Goal: Task Accomplishment & Management: Use online tool/utility

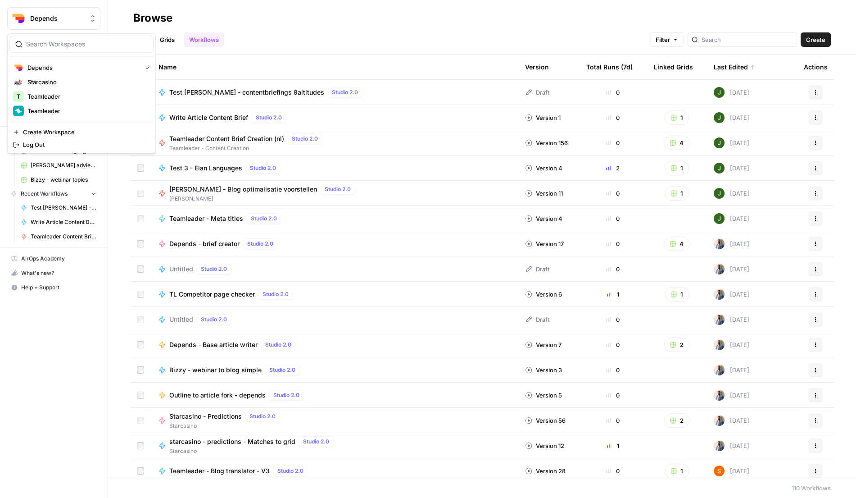
click at [66, 9] on button "Depends" at bounding box center [53, 18] width 93 height 23
click at [56, 109] on span "Teamleader" at bounding box center [86, 110] width 119 height 9
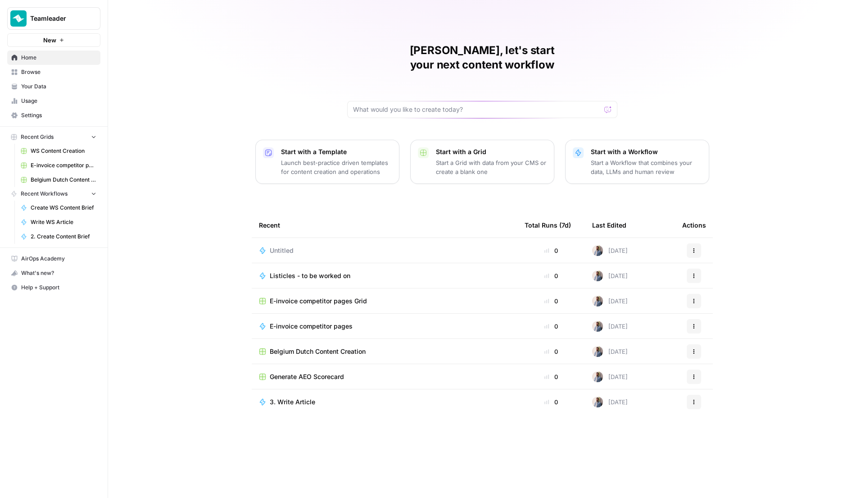
click at [321, 347] on span "Belgium Dutch Content Creation" at bounding box center [318, 351] width 96 height 9
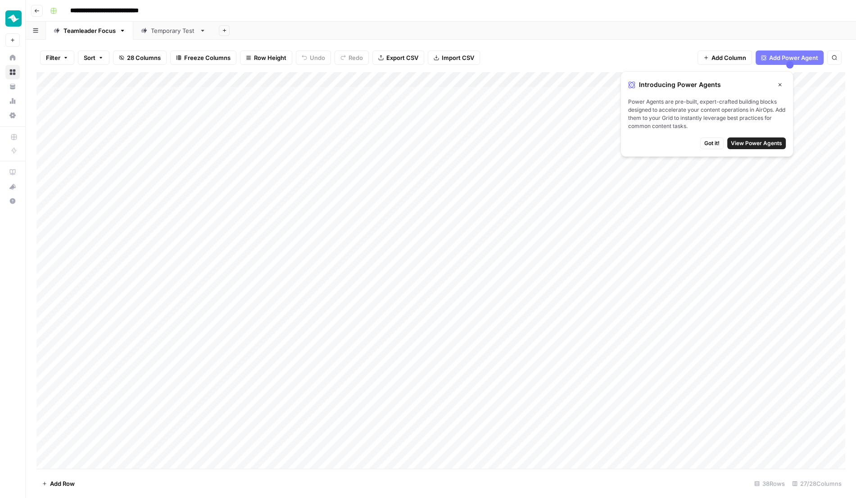
click at [781, 82] on button "Close" at bounding box center [780, 85] width 12 height 12
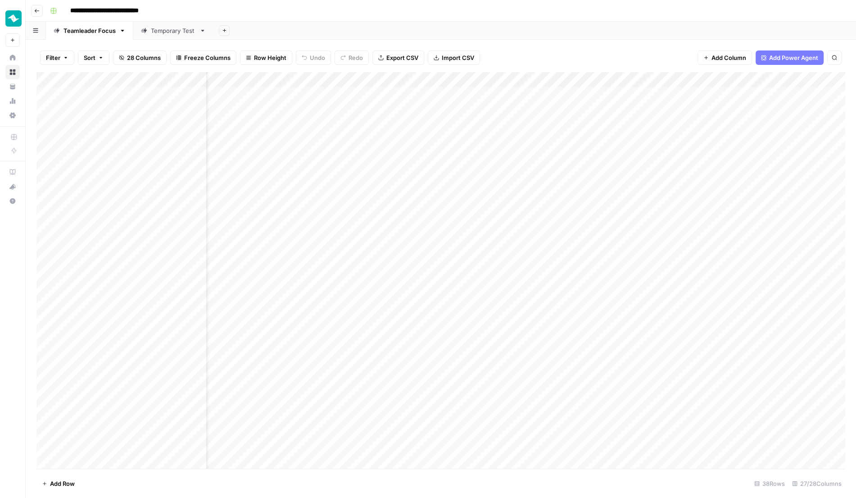
scroll to position [0, 88]
click at [759, 78] on div "Add Column" at bounding box center [440, 271] width 809 height 398
click at [723, 163] on span "Edit Workflow" at bounding box center [721, 166] width 79 height 9
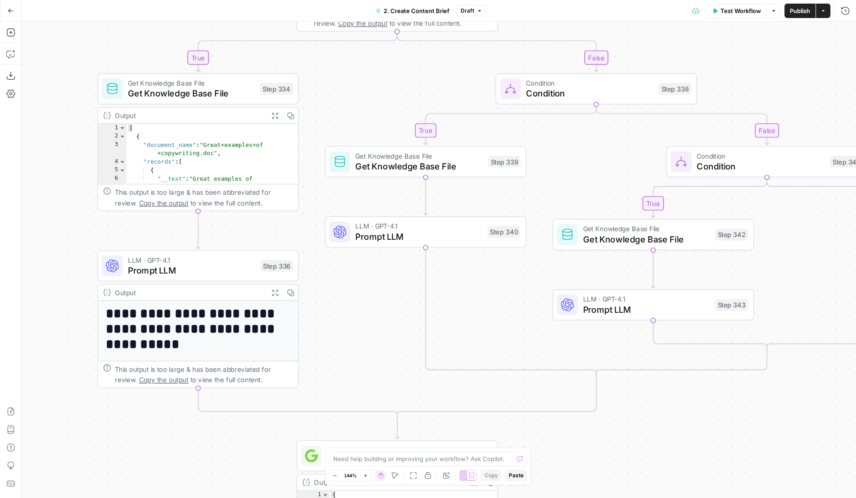
drag, startPoint x: 392, startPoint y: 295, endPoint x: 349, endPoint y: 108, distance: 192.4
click at [348, 108] on div "**********" at bounding box center [439, 260] width 835 height 476
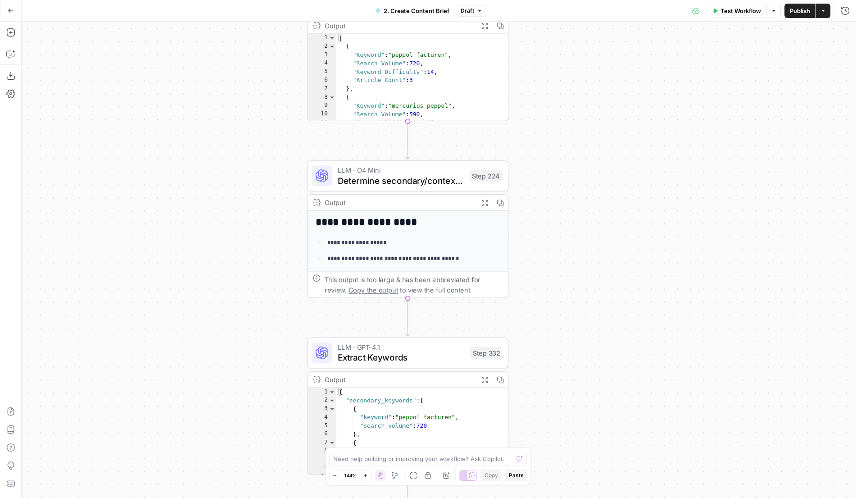
drag, startPoint x: 247, startPoint y: 142, endPoint x: 245, endPoint y: 389, distance: 246.4
click at [246, 390] on div "**********" at bounding box center [439, 260] width 835 height 476
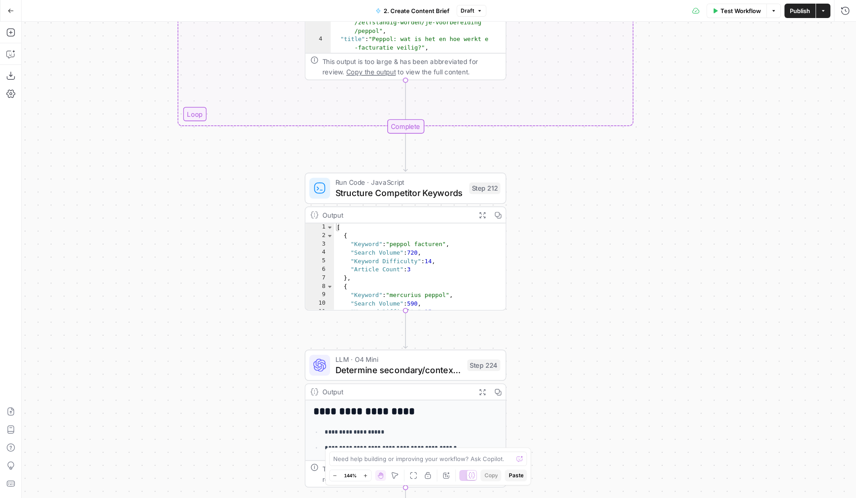
drag, startPoint x: 247, startPoint y: 150, endPoint x: 241, endPoint y: 374, distance: 224.4
click at [242, 374] on div "**********" at bounding box center [439, 260] width 835 height 476
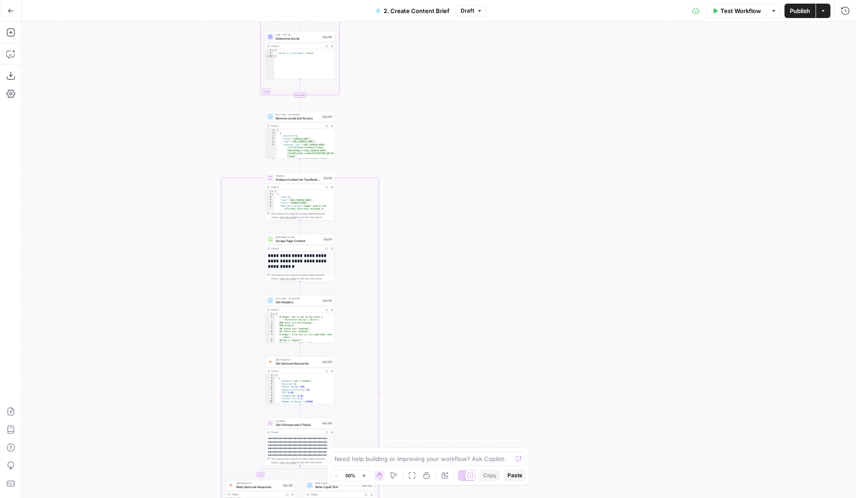
drag, startPoint x: 206, startPoint y: 165, endPoint x: 211, endPoint y: 494, distance: 328.9
click at [212, 495] on div "**********" at bounding box center [439, 260] width 835 height 476
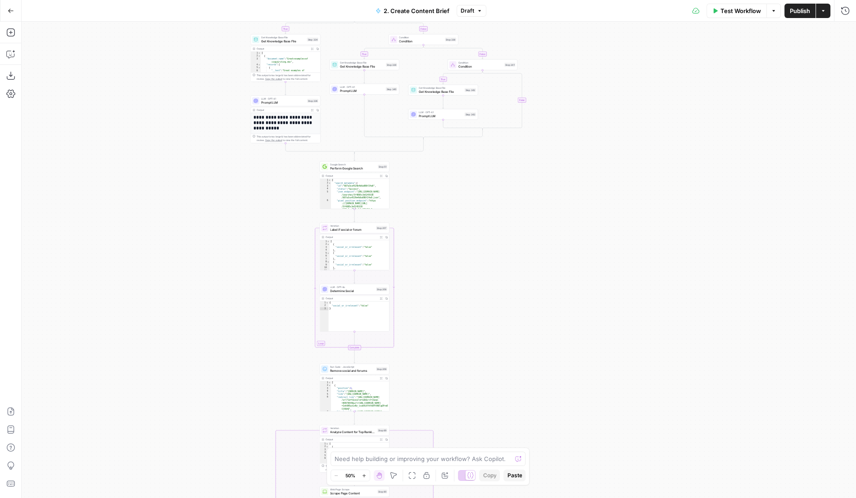
drag, startPoint x: 185, startPoint y: 133, endPoint x: 239, endPoint y: 382, distance: 254.5
click at [240, 383] on div "**********" at bounding box center [439, 260] width 835 height 476
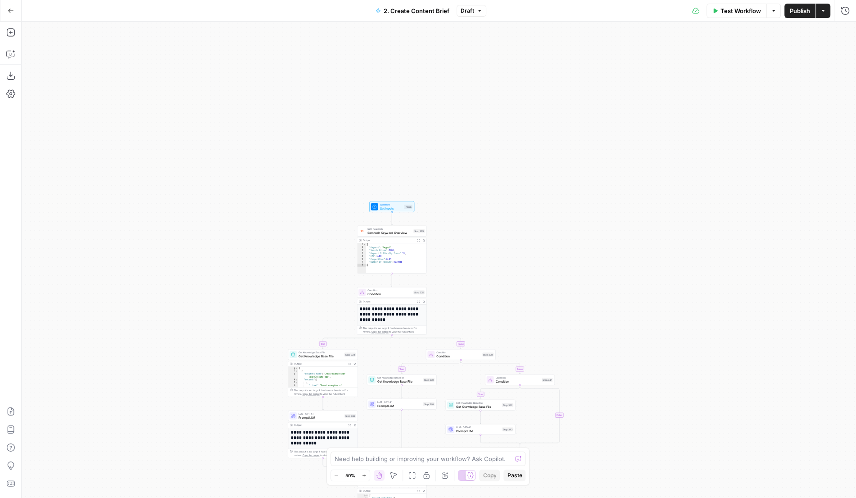
drag, startPoint x: 272, startPoint y: 164, endPoint x: 302, endPoint y: 462, distance: 299.2
click at [307, 466] on div "**********" at bounding box center [439, 260] width 835 height 476
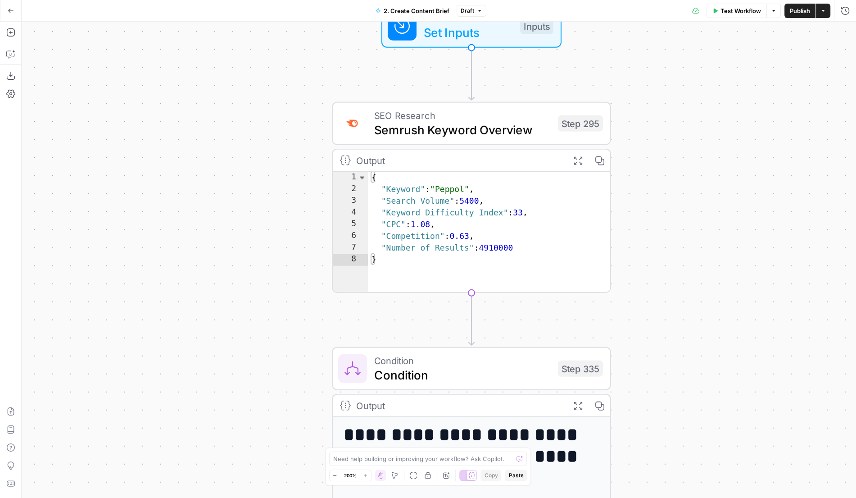
click at [13, 9] on icon "button" at bounding box center [11, 11] width 6 height 6
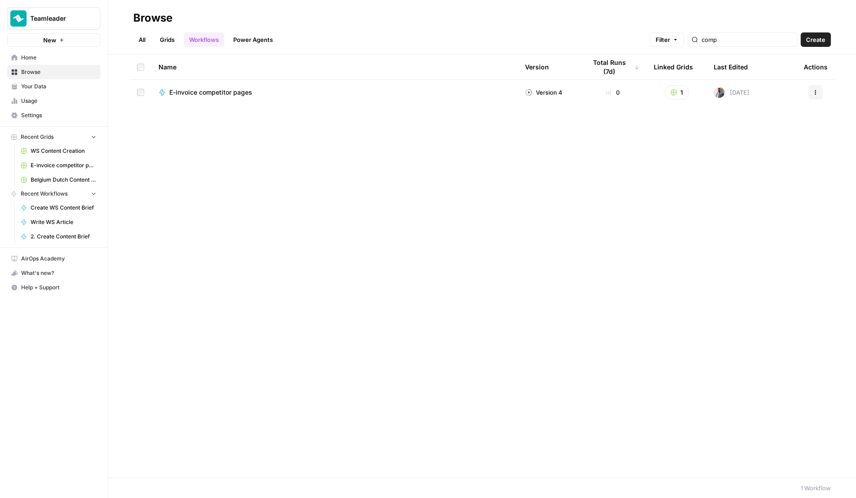
click at [216, 95] on span "E-invoice competitor pages" at bounding box center [210, 92] width 83 height 9
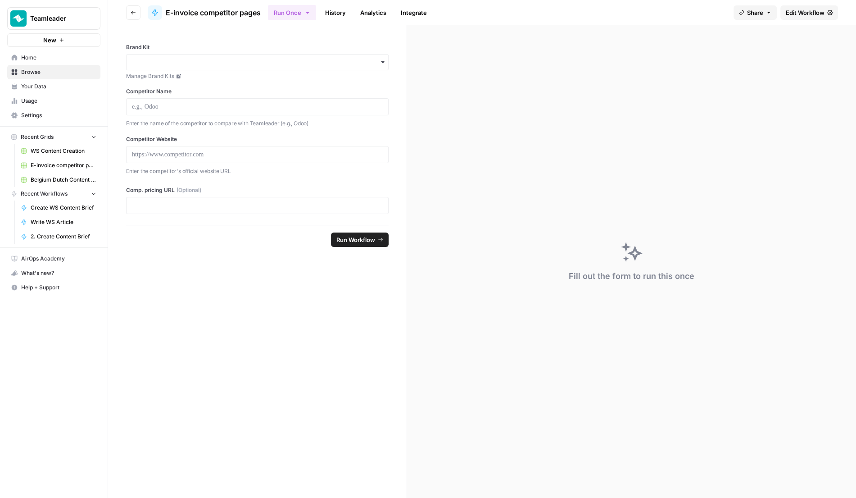
click at [132, 10] on icon "button" at bounding box center [133, 12] width 5 height 5
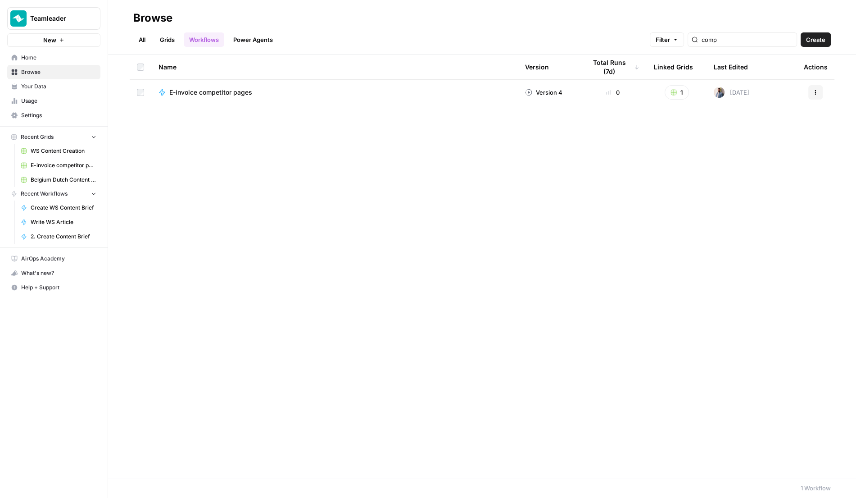
click at [180, 90] on span "E-invoice competitor pages" at bounding box center [210, 92] width 83 height 9
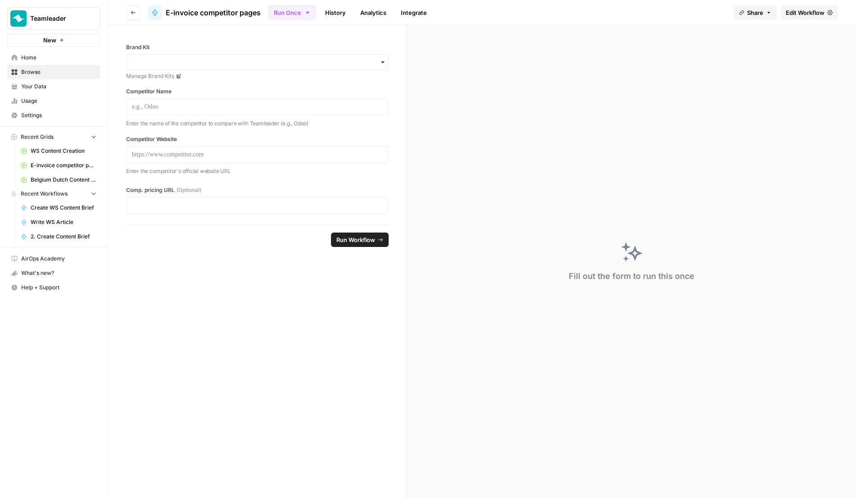
click at [827, 14] on link "Edit Workflow" at bounding box center [810, 12] width 58 height 14
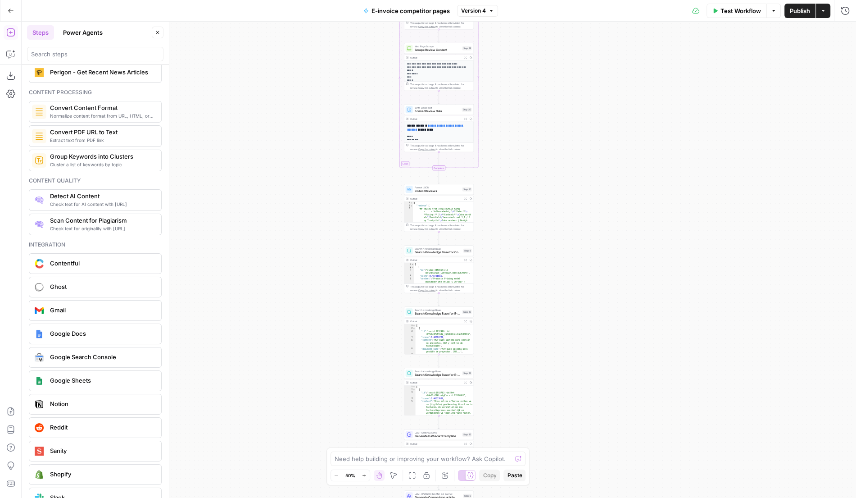
scroll to position [1500, 0]
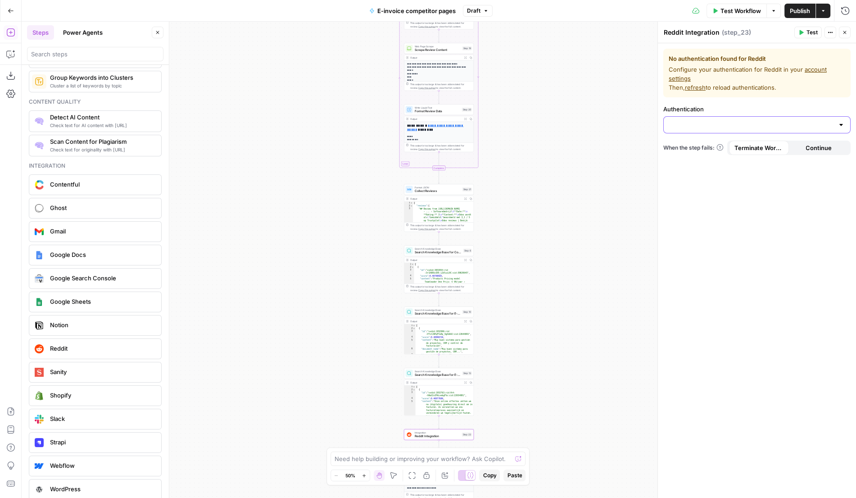
click at [712, 127] on input "Authentication" at bounding box center [751, 124] width 165 height 9
click at [434, 435] on span "Reddit Integration" at bounding box center [437, 436] width 45 height 5
click at [445, 426] on icon "button" at bounding box center [446, 426] width 4 height 4
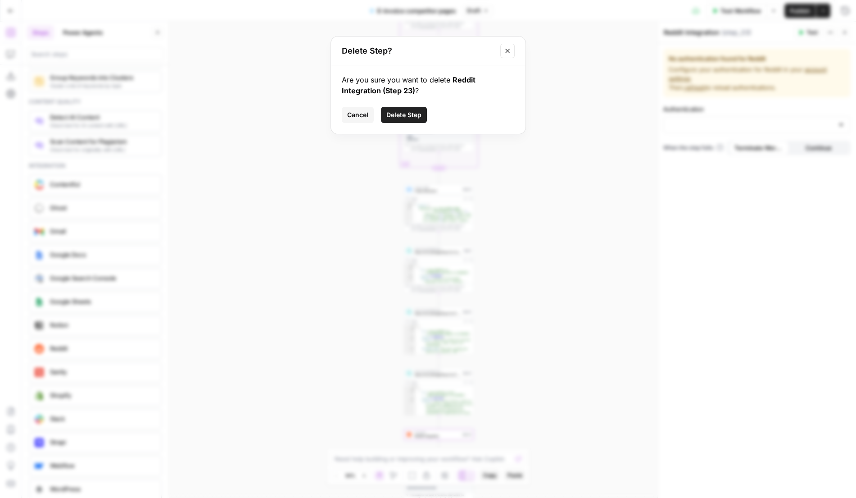
click at [407, 115] on span "Delete Step" at bounding box center [403, 114] width 35 height 9
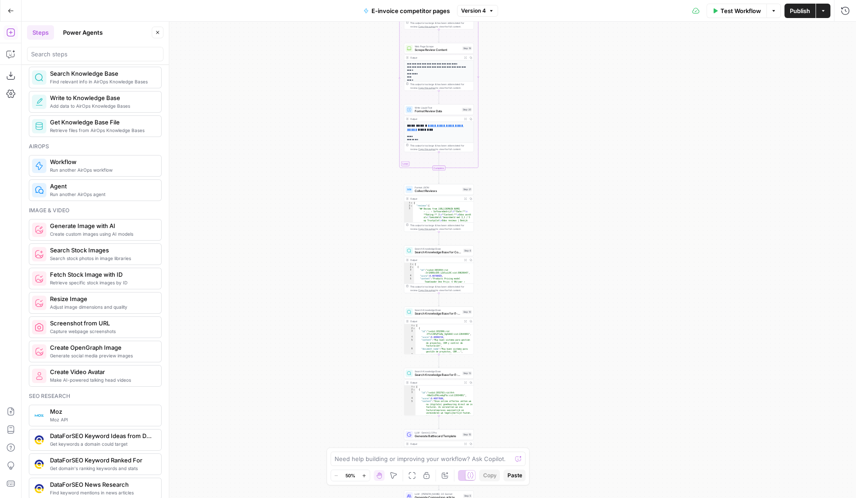
scroll to position [0, 0]
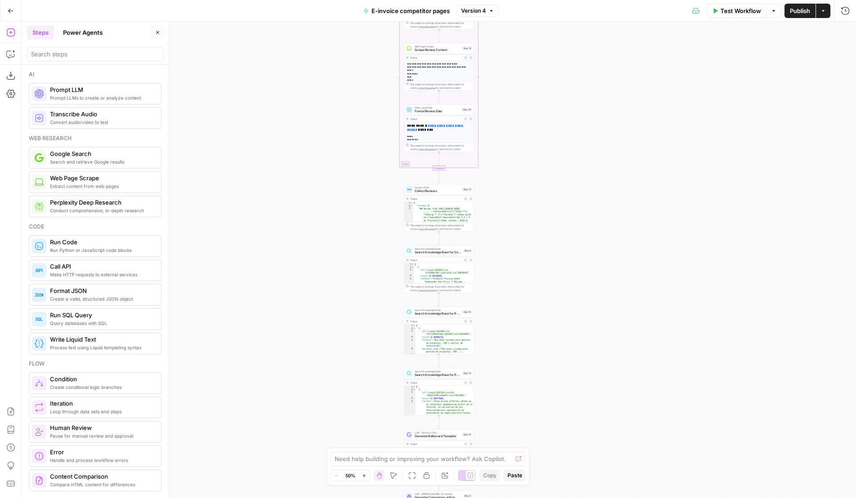
click at [93, 33] on button "Power Agents" at bounding box center [83, 32] width 50 height 14
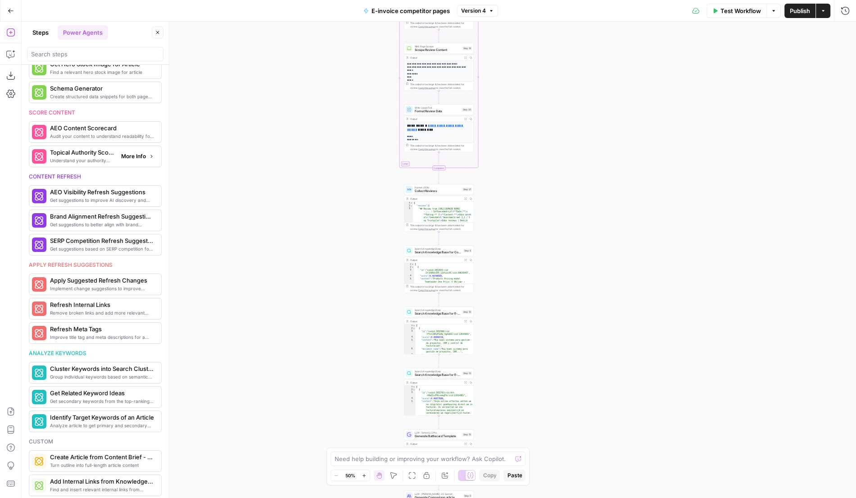
scroll to position [278, 0]
